Goal: Task Accomplishment & Management: Complete application form

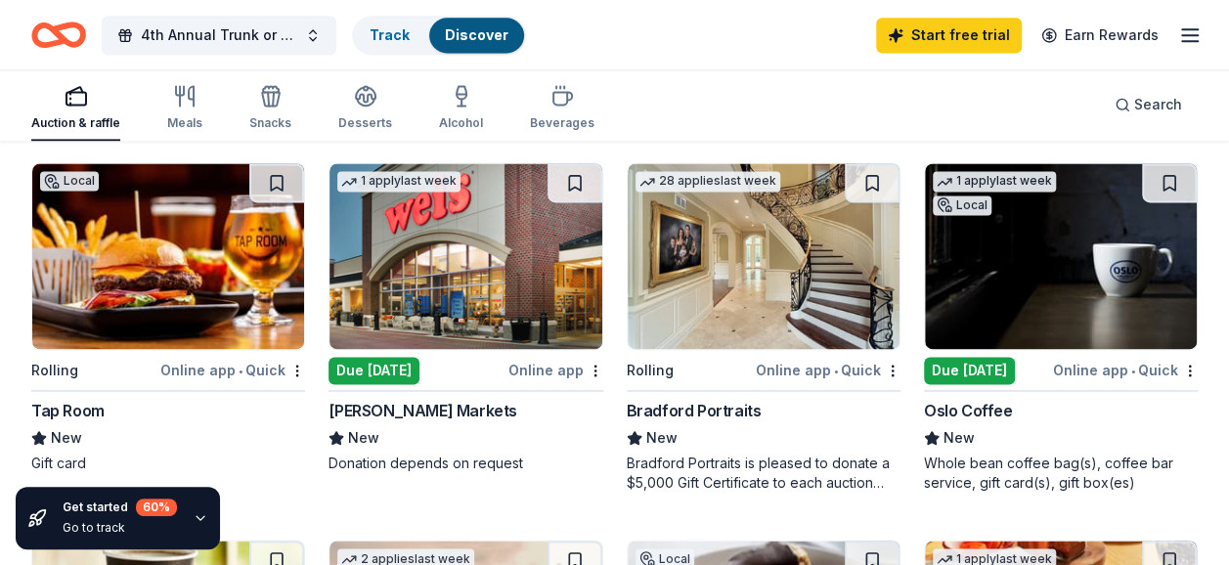
scroll to position [1333, 0]
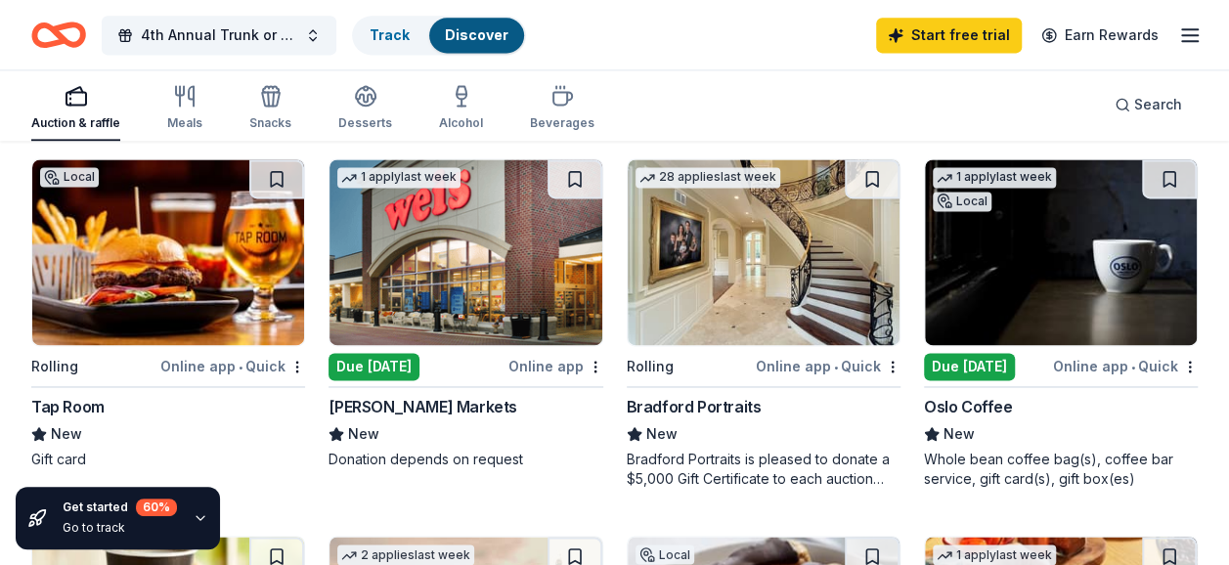
click at [149, 359] on div "Rolling" at bounding box center [93, 366] width 125 height 24
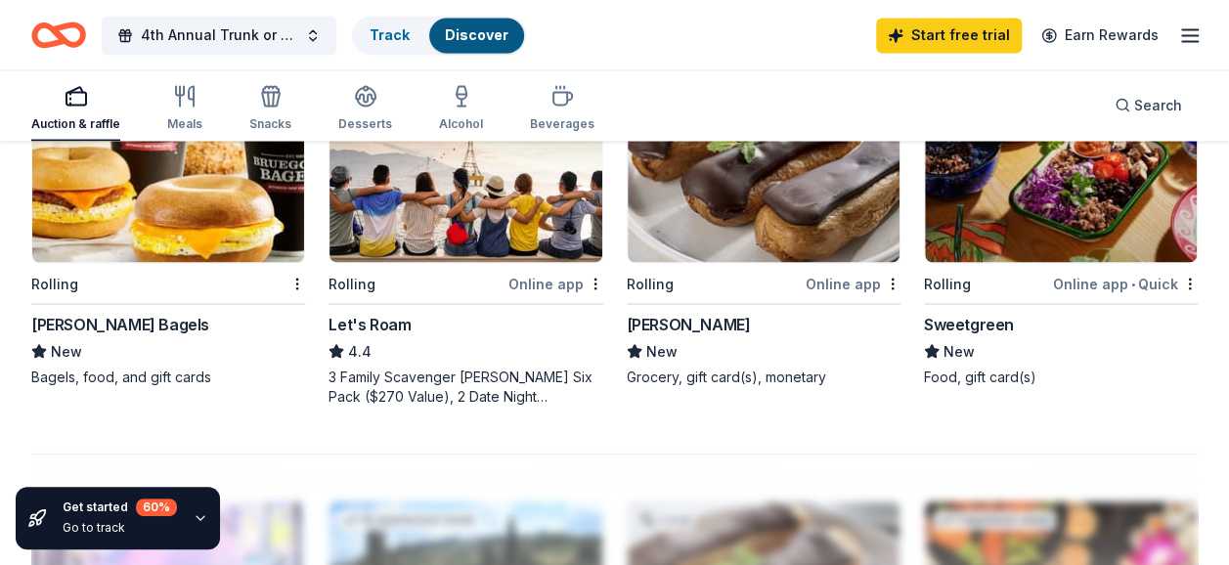
scroll to position [1804, 0]
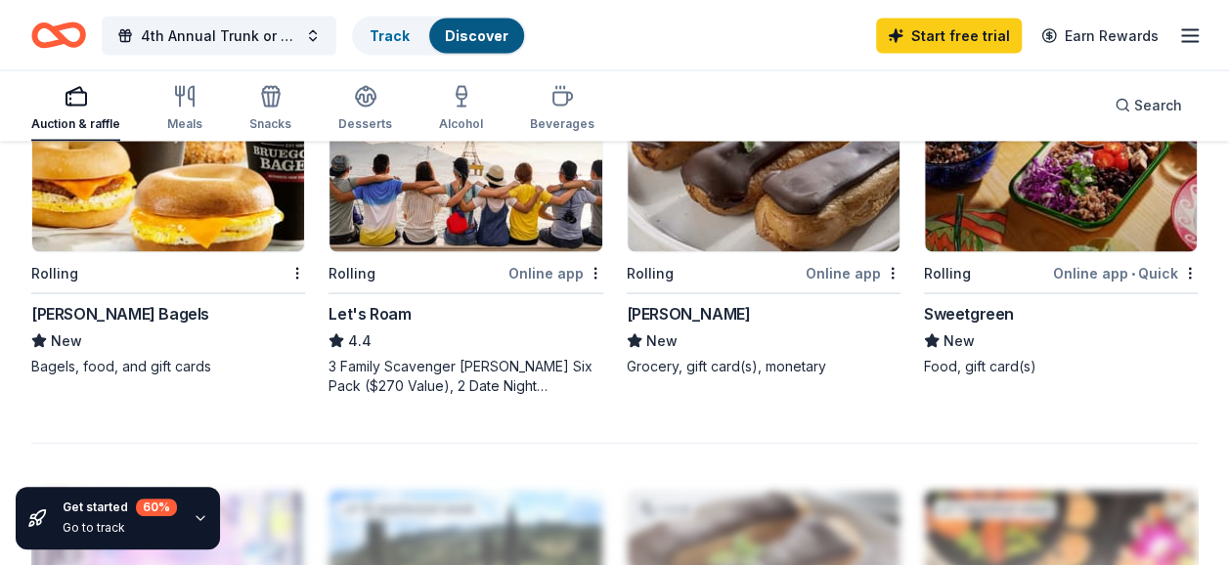
click at [691, 329] on div "New" at bounding box center [764, 339] width 274 height 23
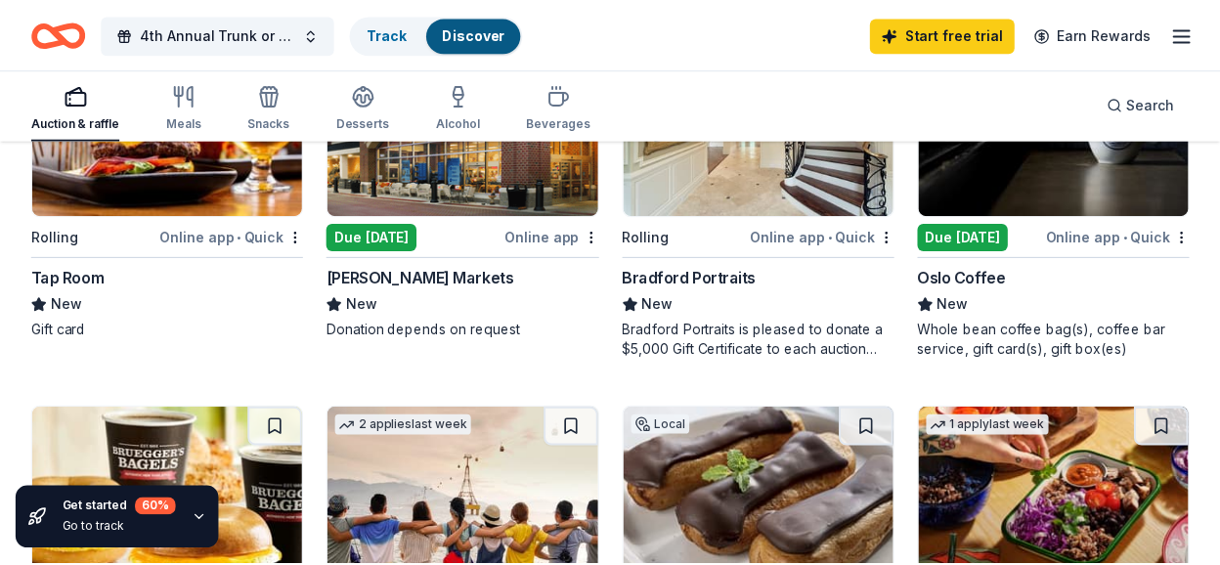
scroll to position [1436, 0]
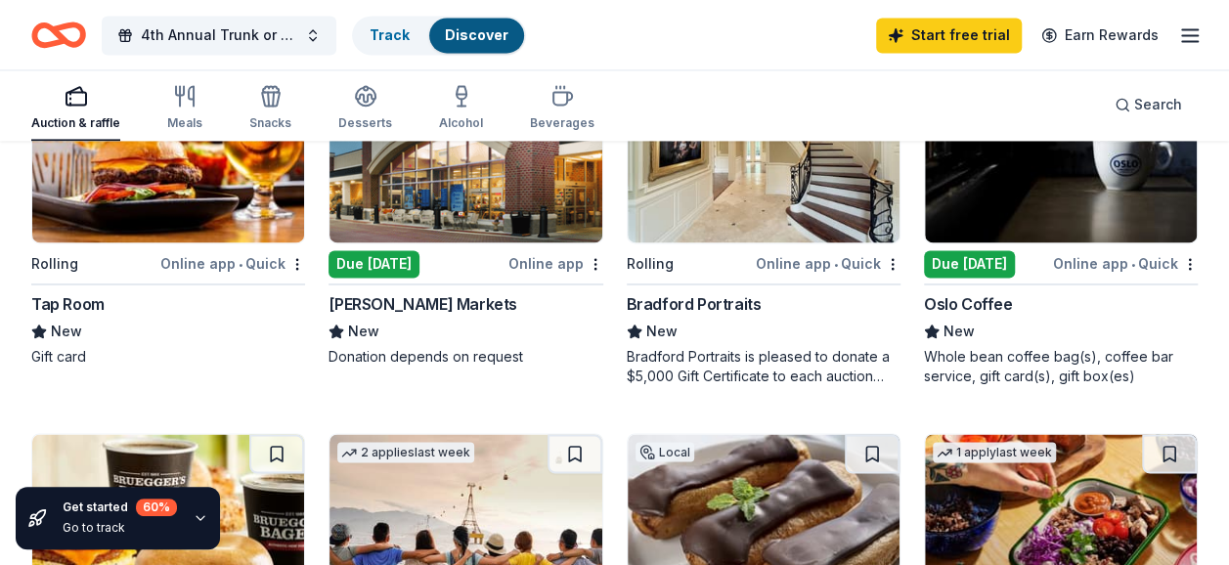
click at [1010, 337] on div "New" at bounding box center [1061, 331] width 274 height 23
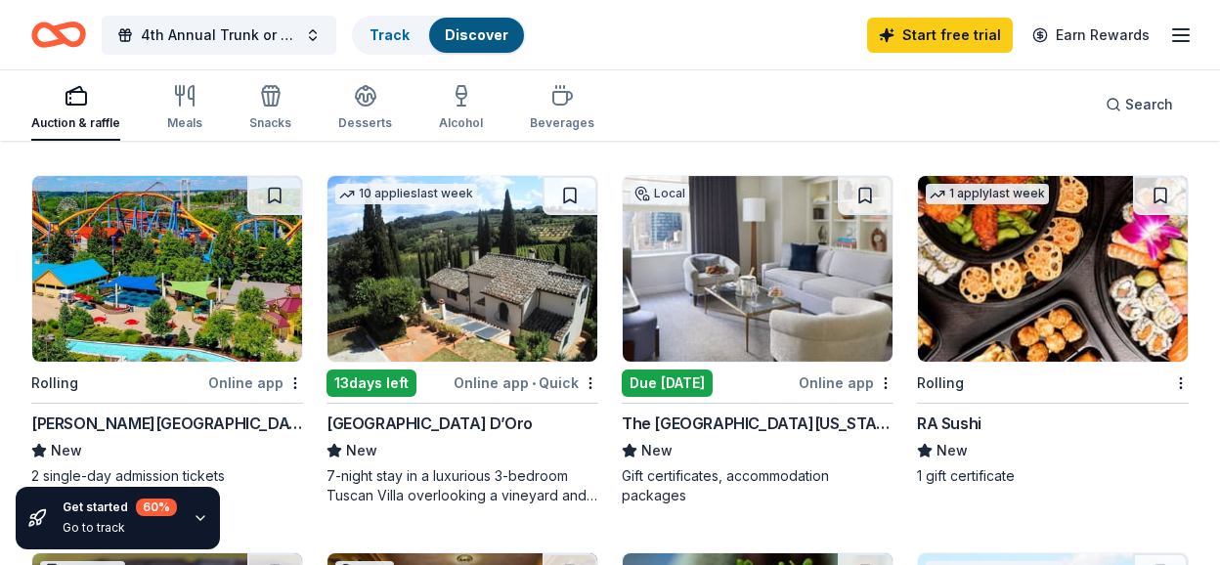
scroll to position [529, 0]
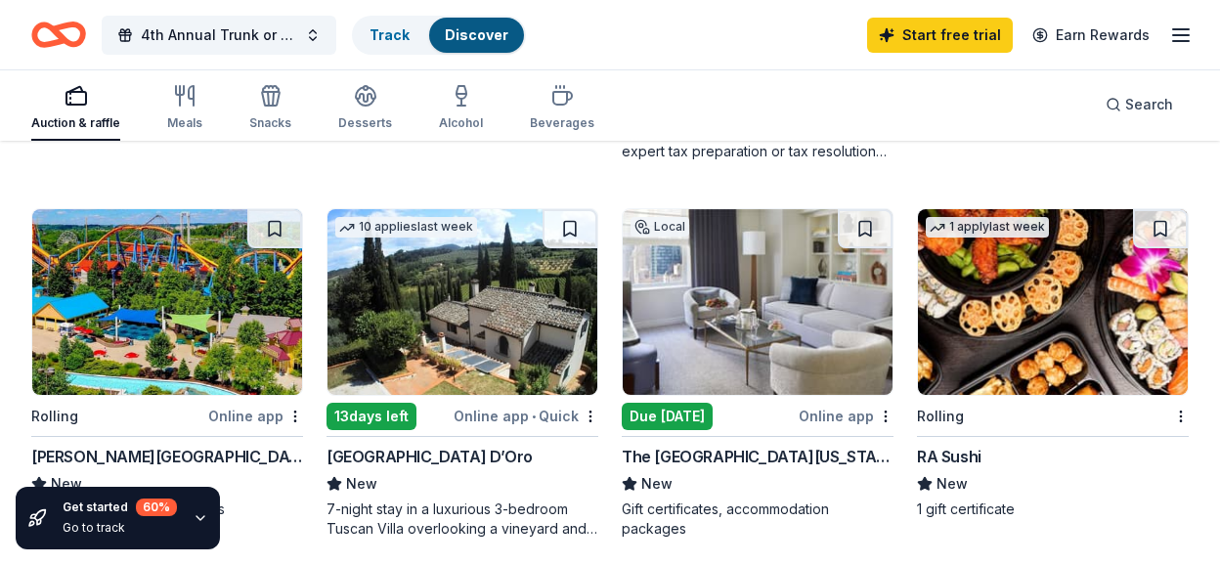
click at [733, 452] on div "The Peninsula New York" at bounding box center [758, 456] width 272 height 23
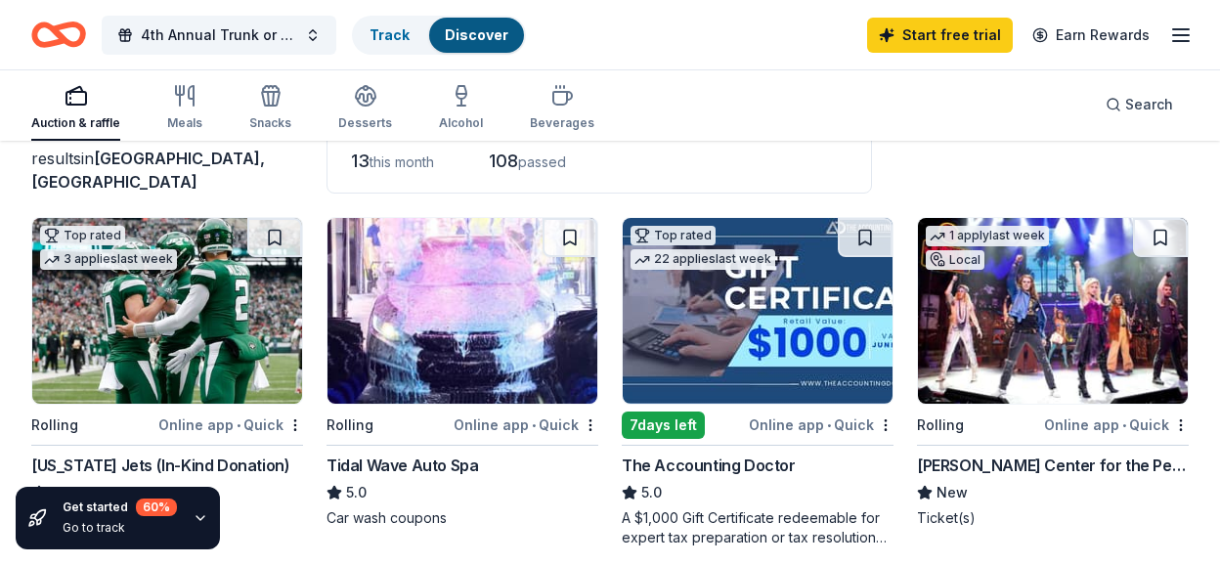
scroll to position [139, 0]
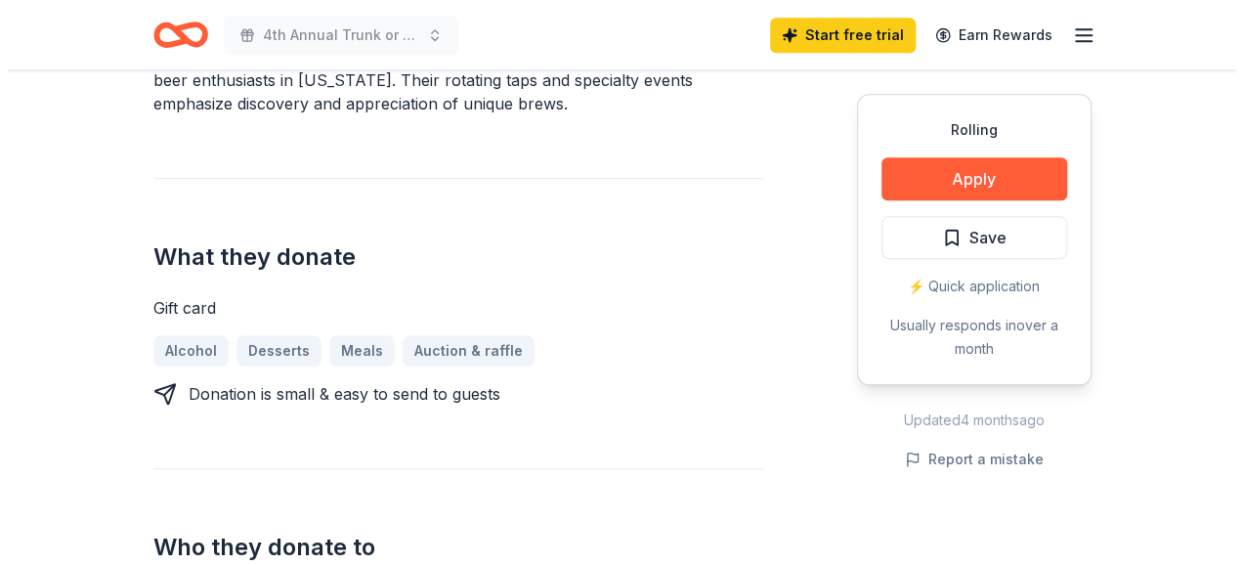
scroll to position [522, 0]
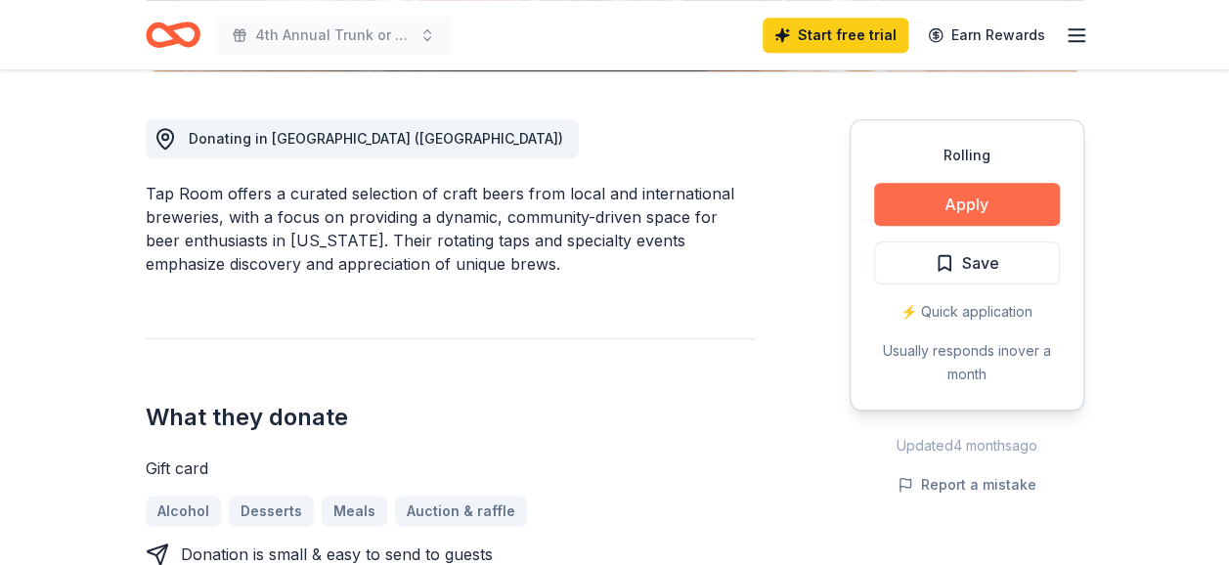
click at [937, 212] on button "Apply" at bounding box center [967, 204] width 186 height 43
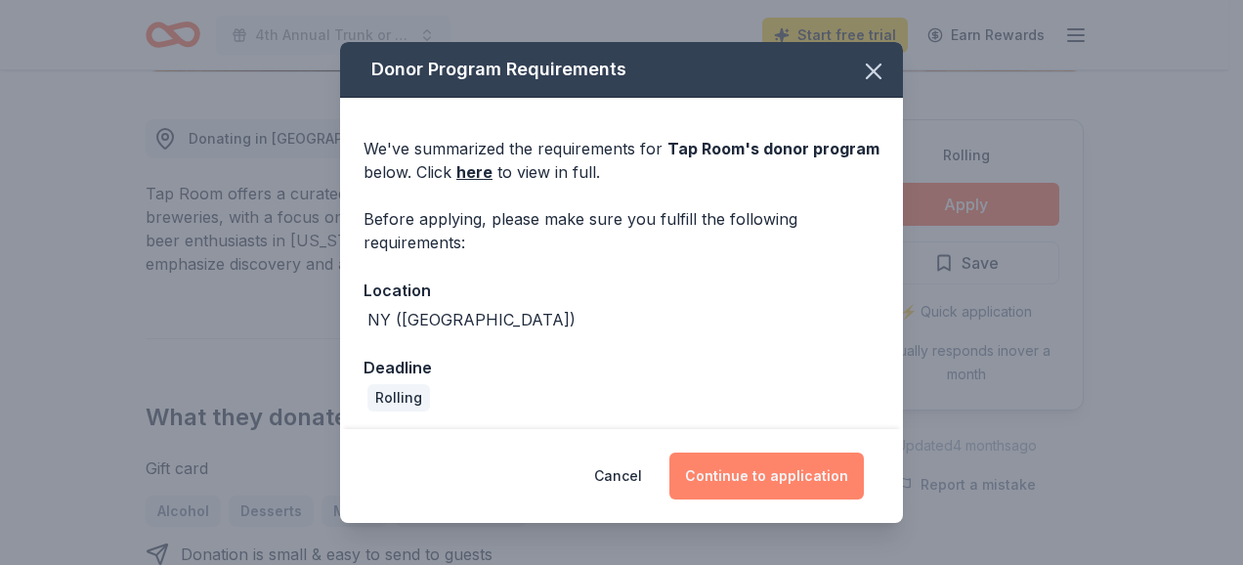
click at [786, 476] on button "Continue to application" at bounding box center [767, 476] width 195 height 47
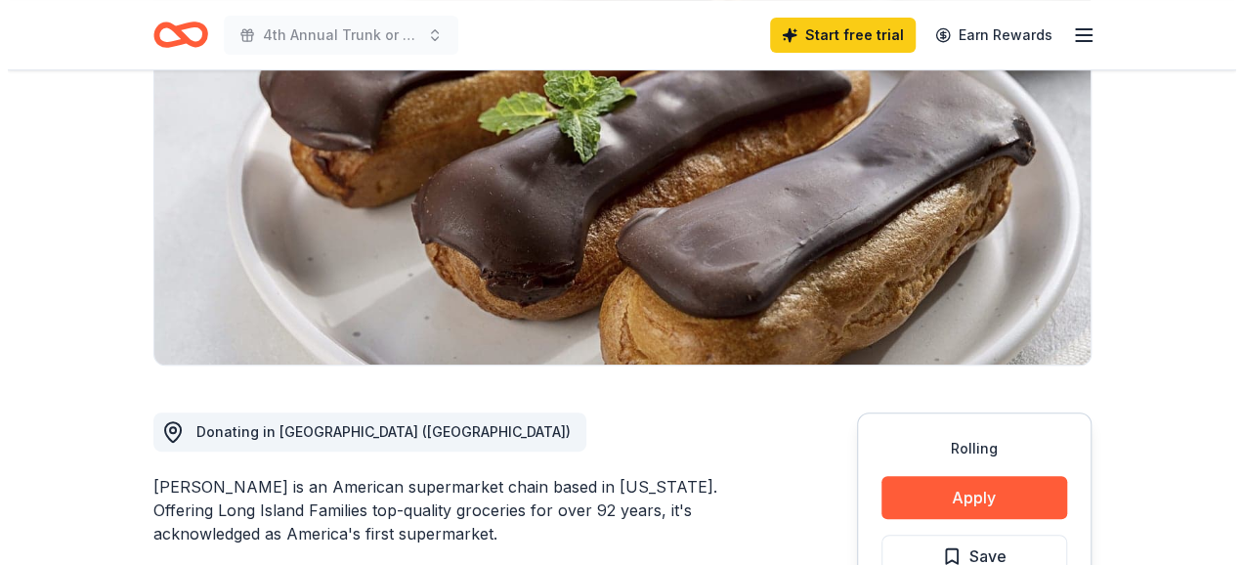
scroll to position [456, 0]
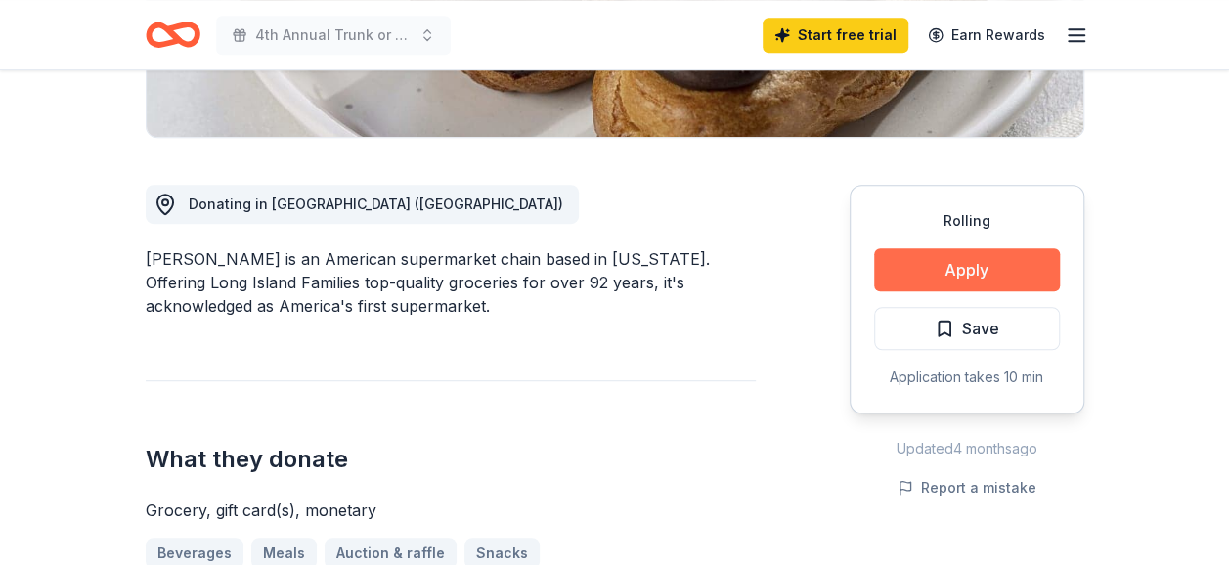
click at [962, 253] on button "Apply" at bounding box center [967, 269] width 186 height 43
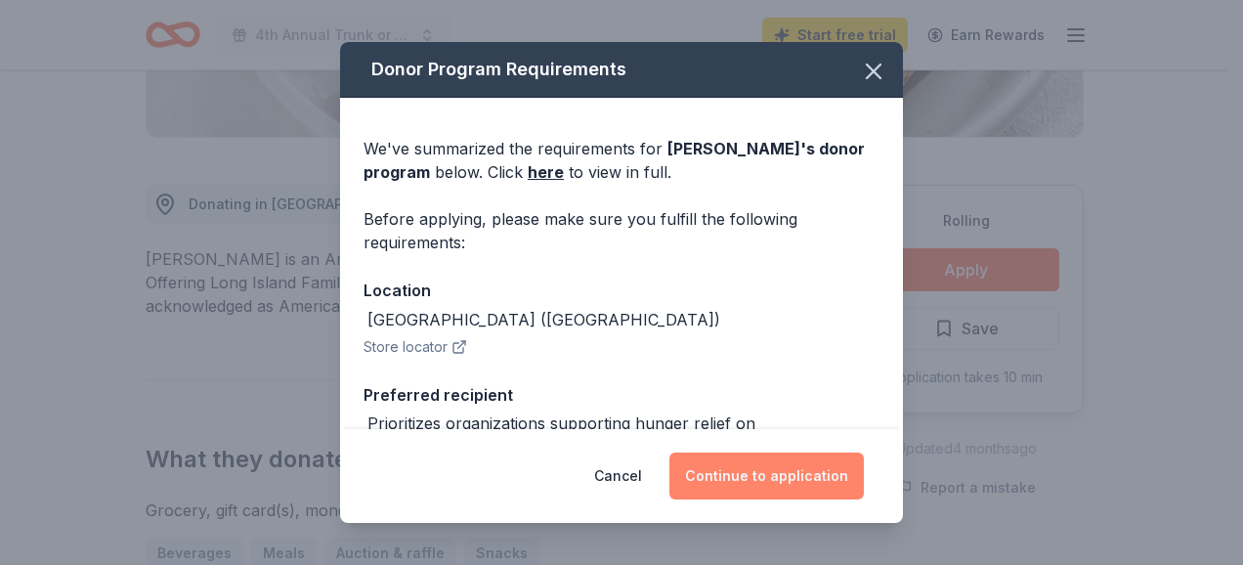
click at [768, 490] on button "Continue to application" at bounding box center [767, 476] width 195 height 47
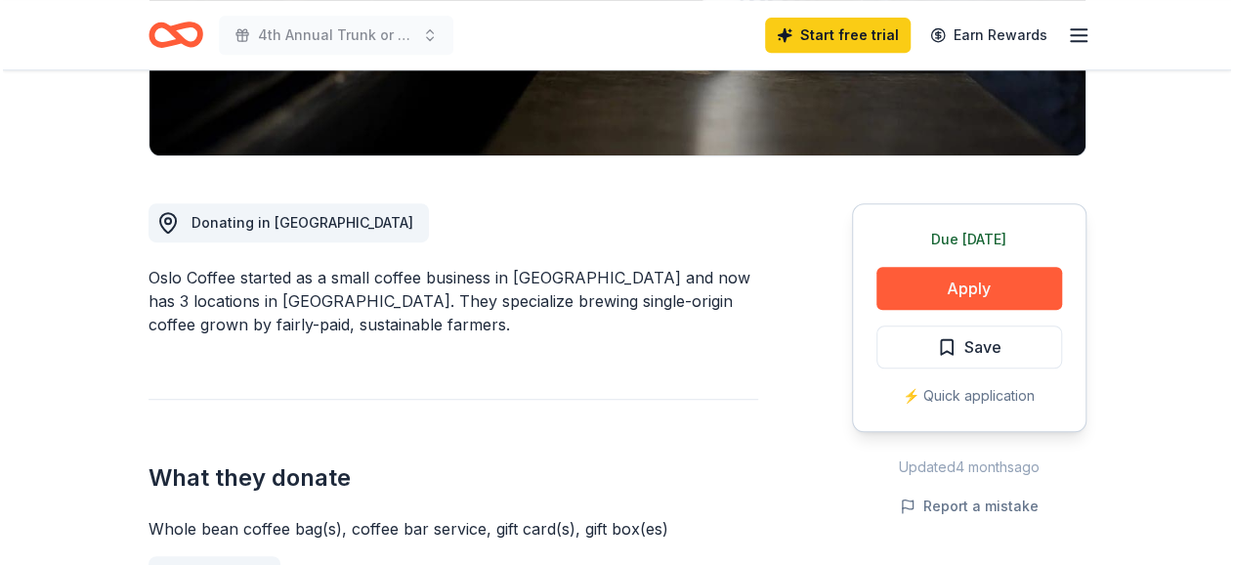
scroll to position [472, 0]
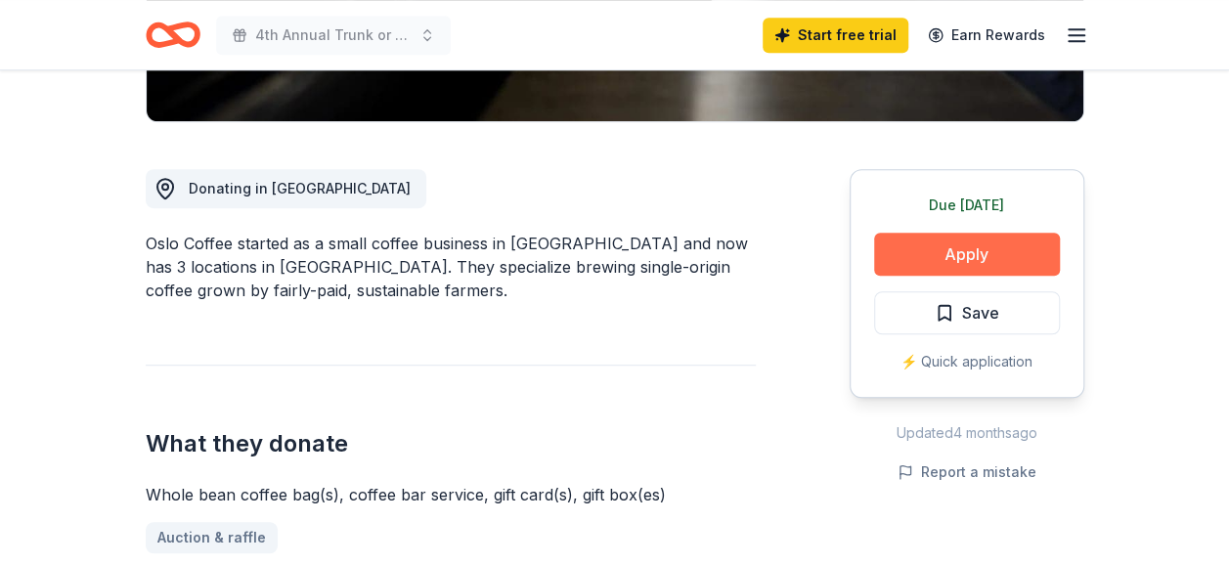
click at [915, 263] on button "Apply" at bounding box center [967, 254] width 186 height 43
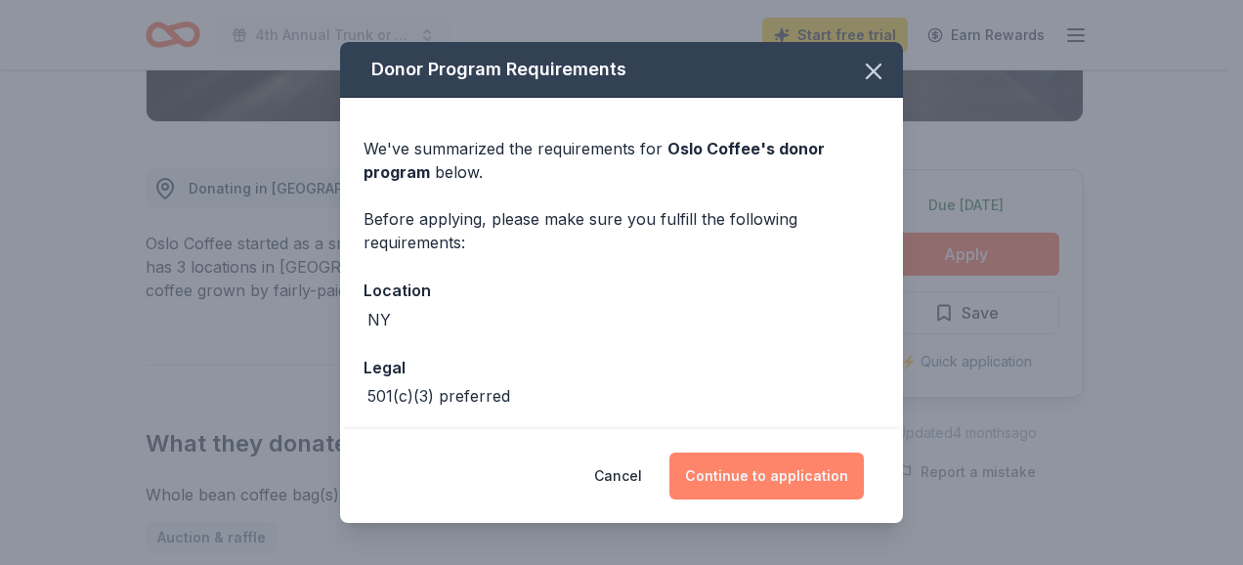
click at [792, 472] on button "Continue to application" at bounding box center [767, 476] width 195 height 47
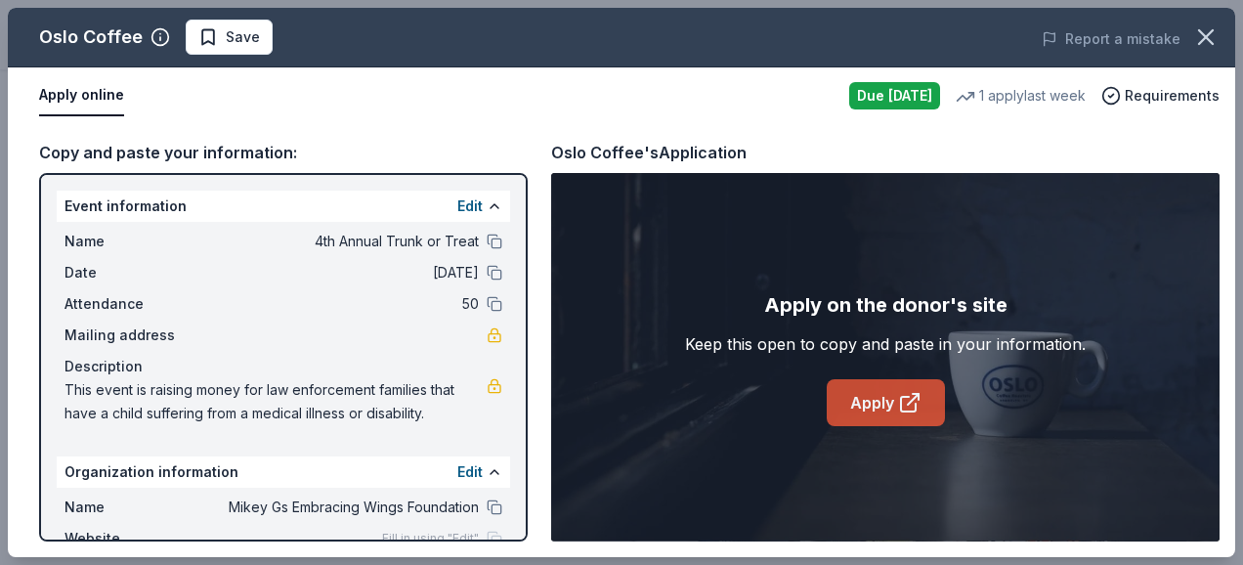
click at [905, 400] on icon at bounding box center [909, 402] width 23 height 23
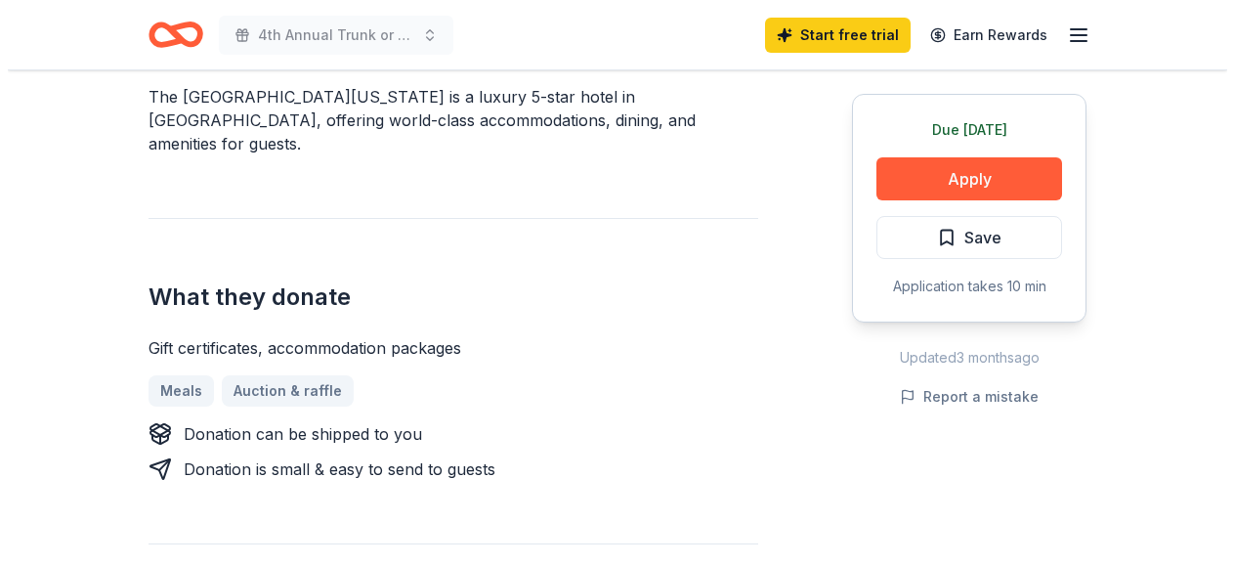
scroll to position [637, 0]
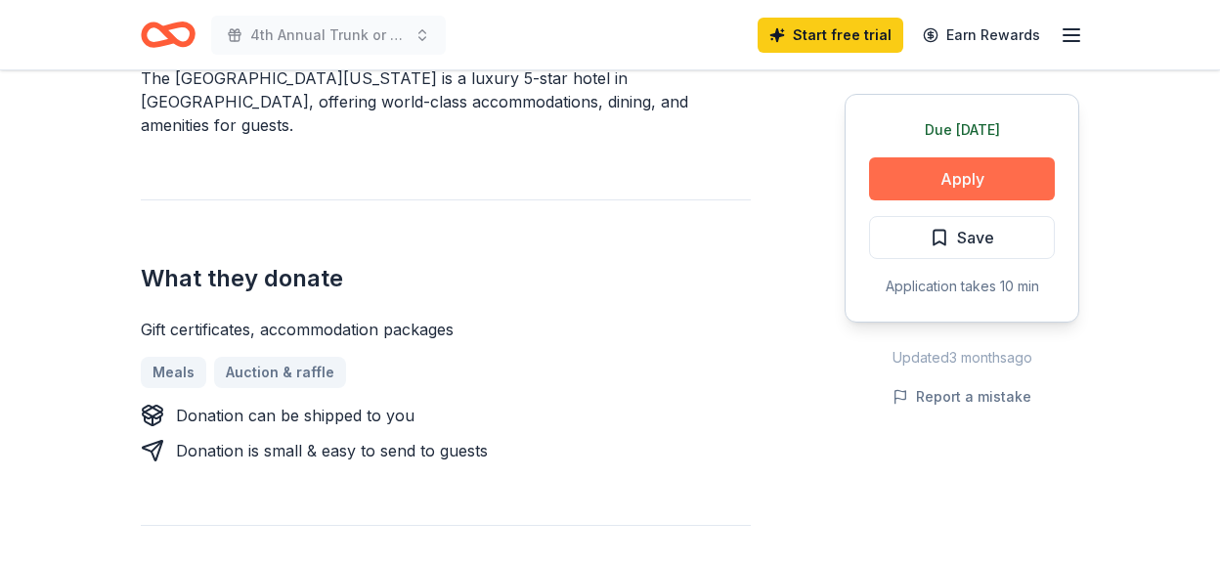
click at [999, 174] on button "Apply" at bounding box center [962, 178] width 186 height 43
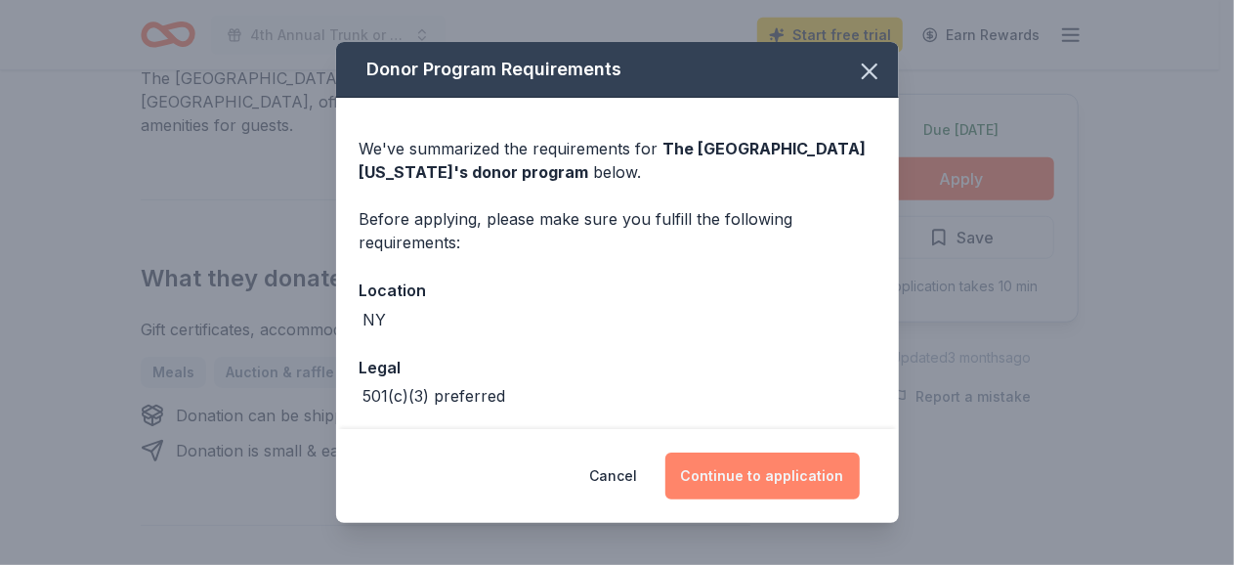
click at [766, 482] on button "Continue to application" at bounding box center [763, 476] width 195 height 47
